Goal: Find contact information: Find contact information

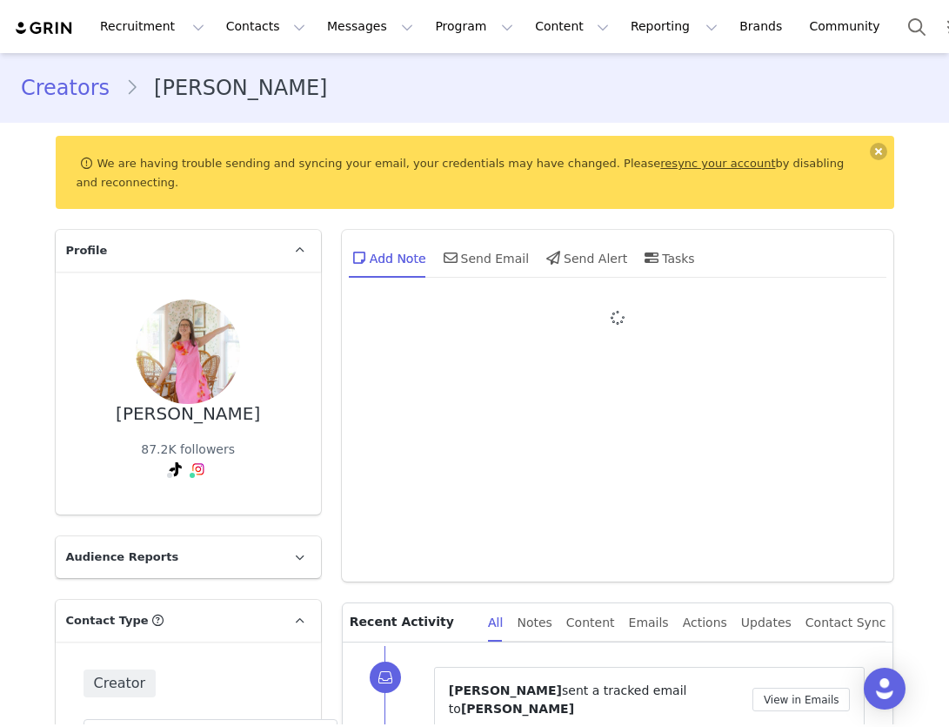
type input "+1 ([GEOGRAPHIC_DATA])"
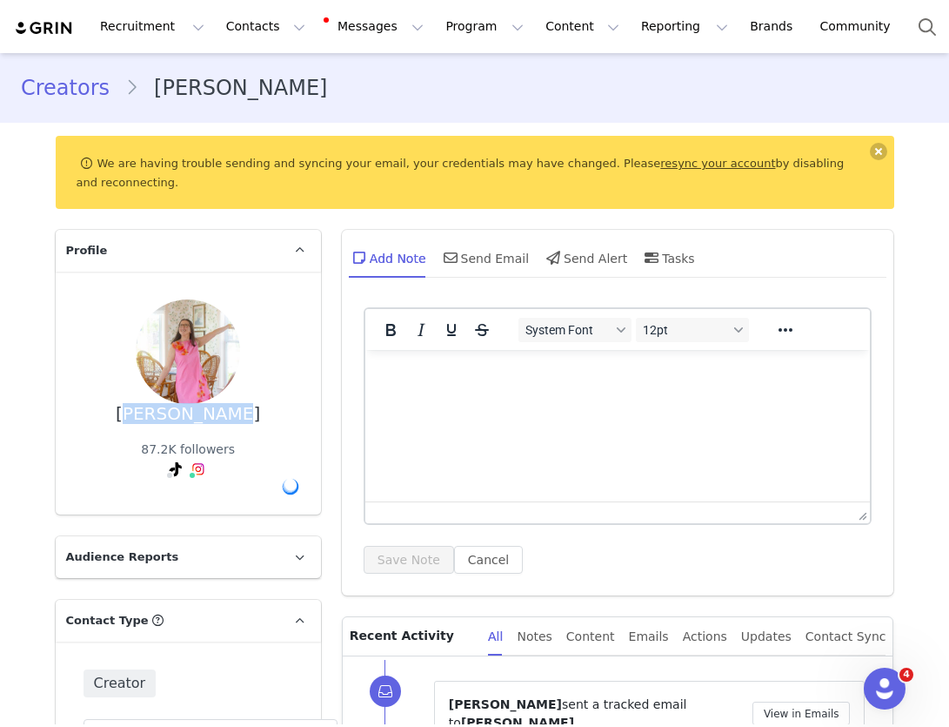
drag, startPoint x: 240, startPoint y: 412, endPoint x: 141, endPoint y: 407, distance: 99.3
click at [141, 407] on div "[PERSON_NAME] 87.2K followers" at bounding box center [189, 393] width 210 height 188
copy div "[PERSON_NAME]"
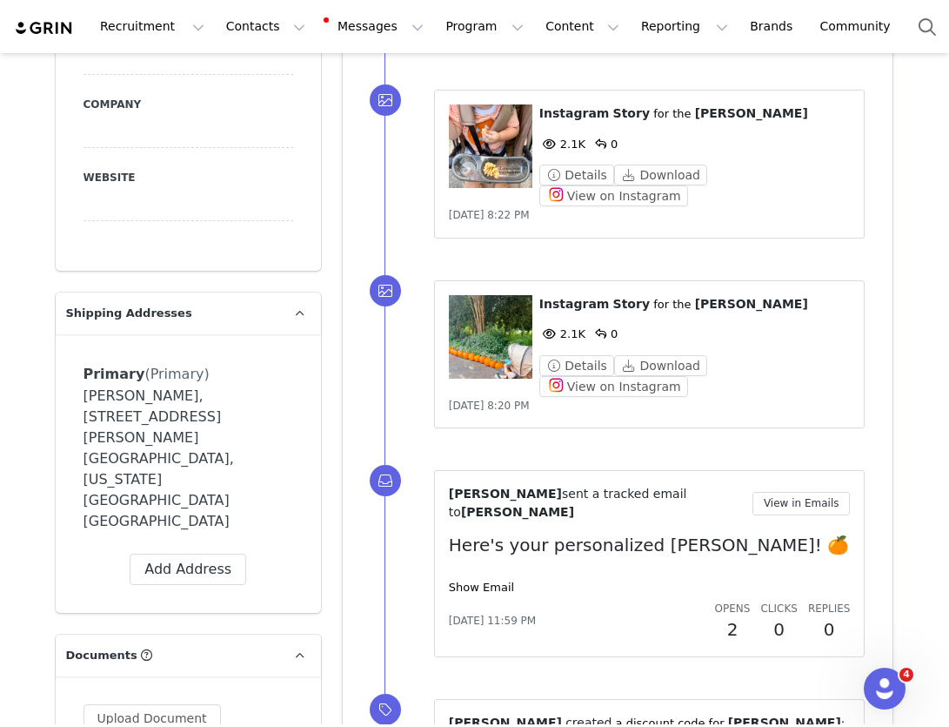
scroll to position [1211, 0]
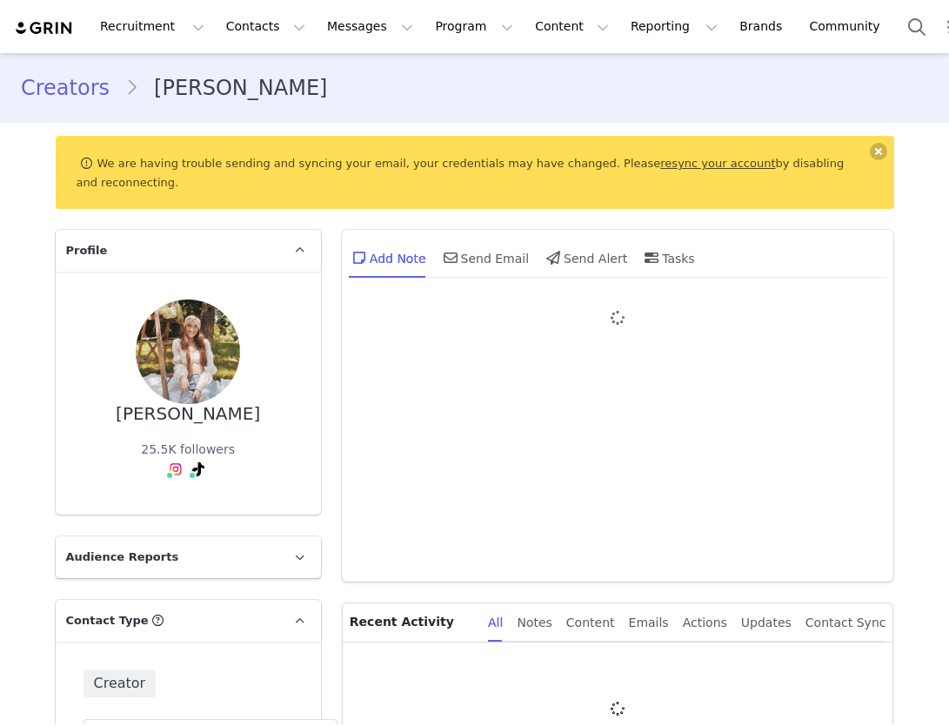
type input "+1 ([GEOGRAPHIC_DATA])"
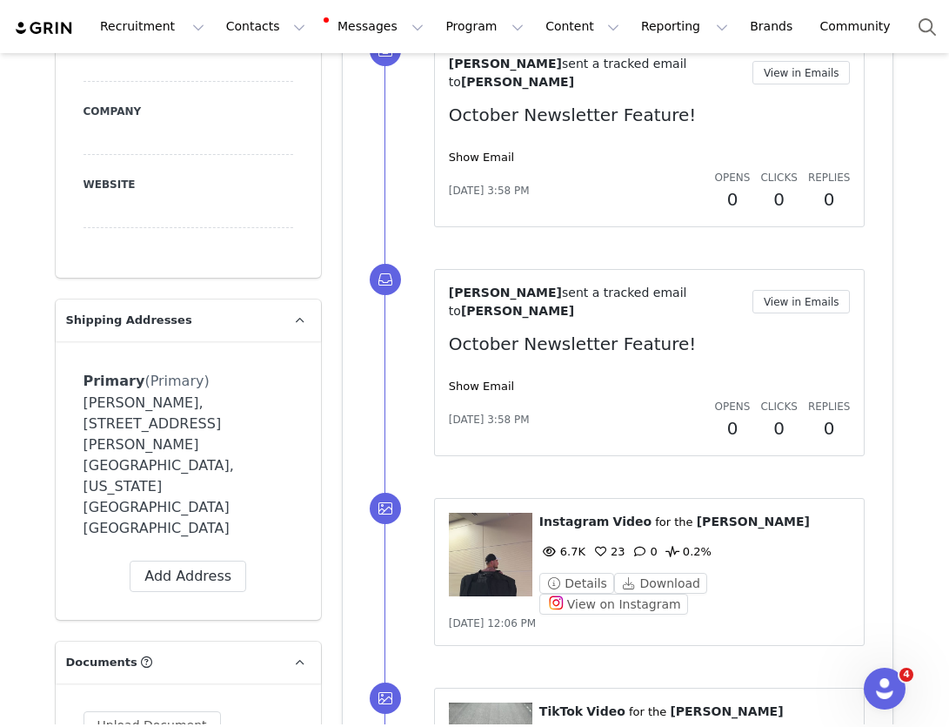
scroll to position [1234, 0]
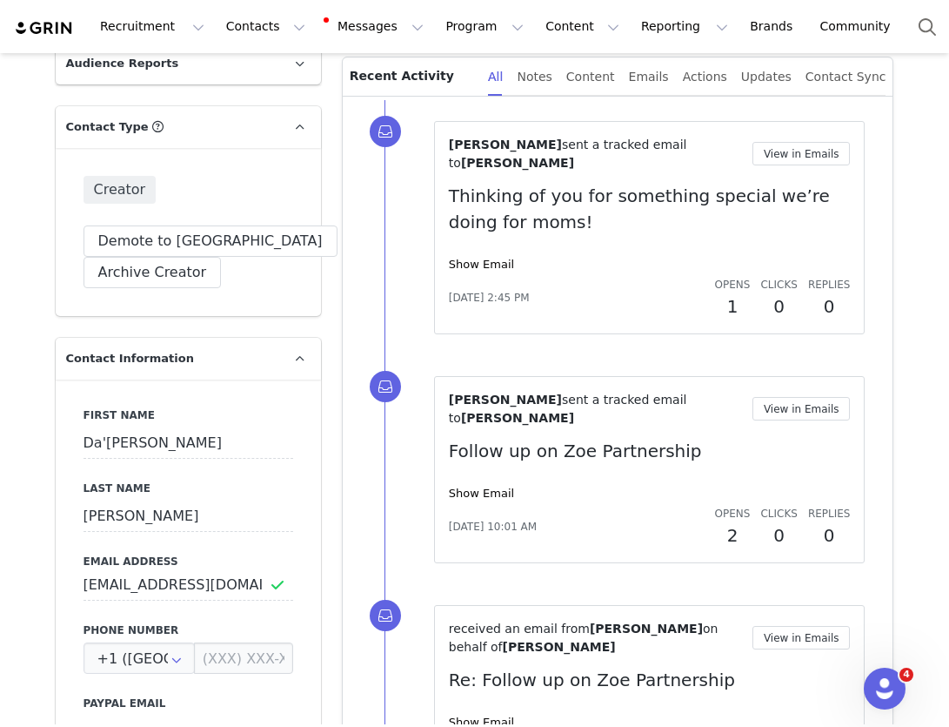
scroll to position [413, 0]
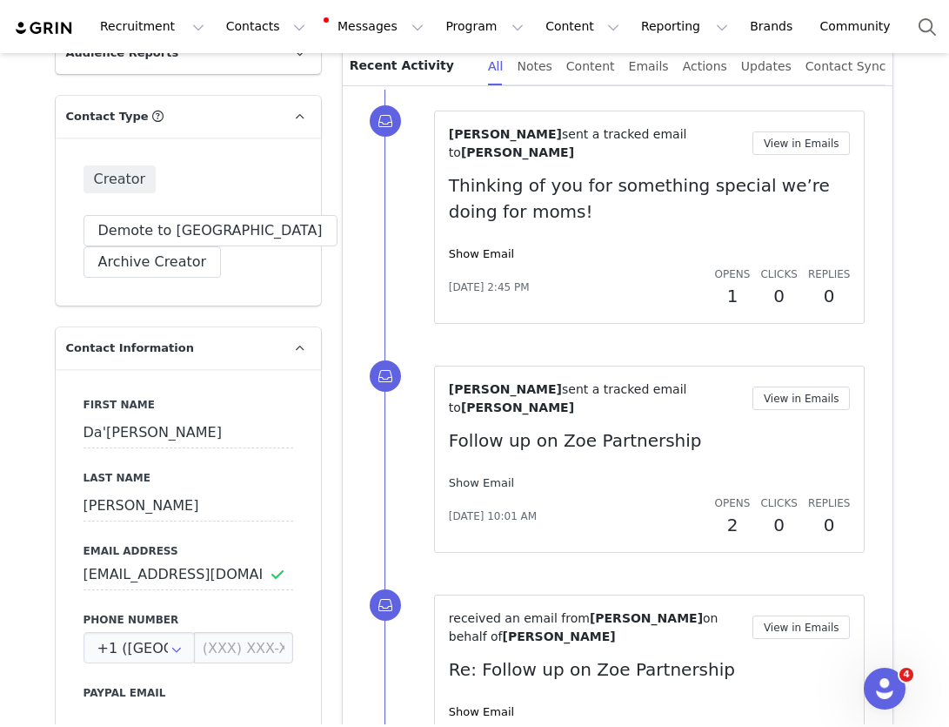
click at [490, 486] on link "Show Email" at bounding box center [481, 482] width 65 height 13
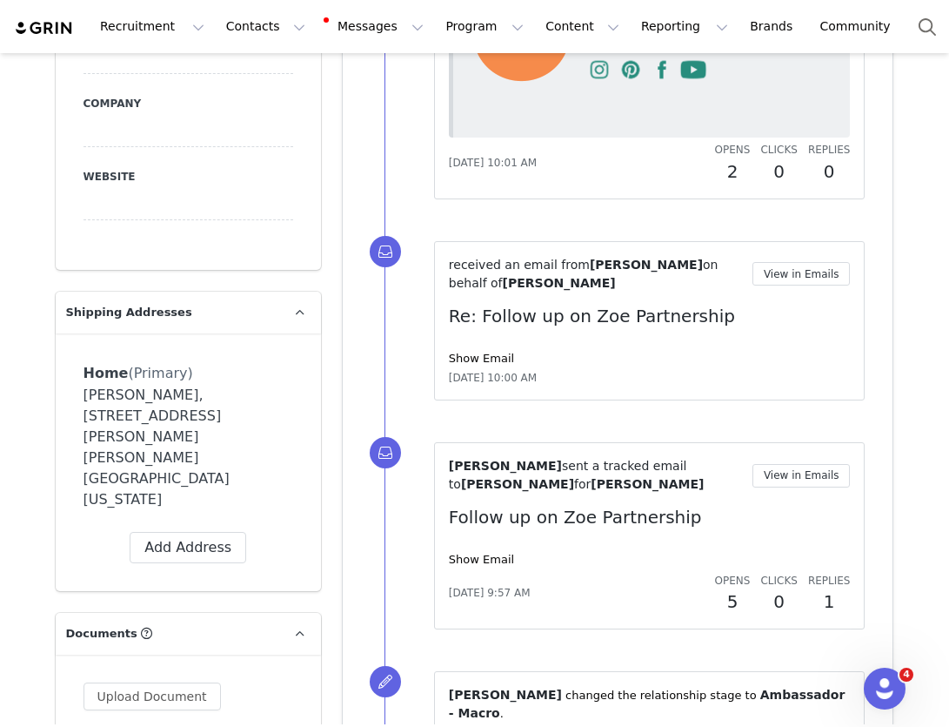
scroll to position [1149, 0]
click at [494, 358] on link "Show Email" at bounding box center [481, 357] width 65 height 13
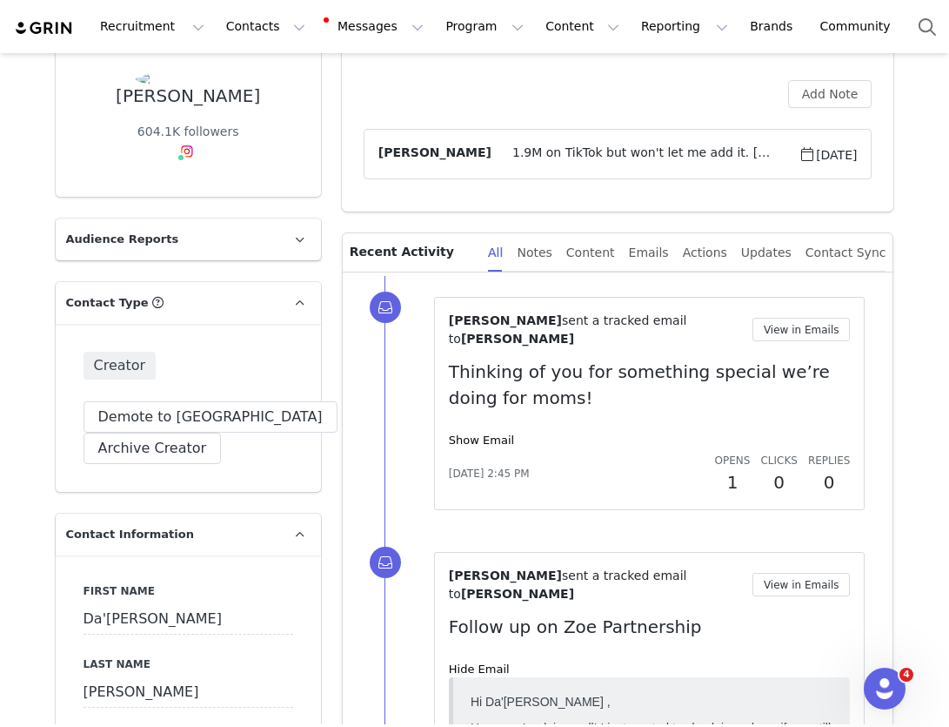
scroll to position [0, 0]
